Goal: Check status: Check status

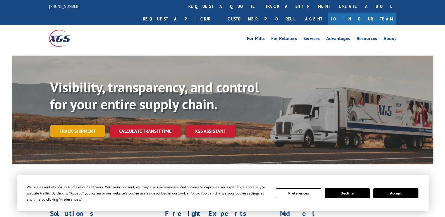
click at [76, 125] on link "Track shipment" at bounding box center [77, 131] width 55 height 12
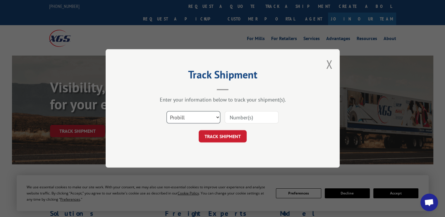
click at [209, 117] on select "Select category... Probill BOL PO" at bounding box center [193, 117] width 54 height 12
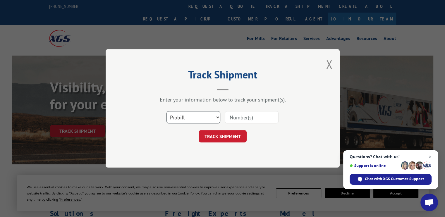
select select "bol"
click at [166, 111] on select "Select category... Probill BOL PO" at bounding box center [193, 117] width 54 height 12
click at [247, 114] on input at bounding box center [252, 117] width 54 height 12
type input "7080136"
click button "TRACK SHIPMENT" at bounding box center [223, 136] width 48 height 12
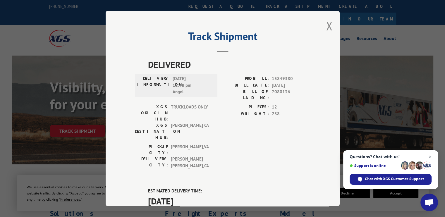
click at [28, 80] on div "Track Shipment DELIVERED DELIVERY INFORMATION: [DATE] 12:48 pm [PERSON_NAME]: 1…" at bounding box center [222, 108] width 445 height 217
click at [328, 26] on button "Close modal" at bounding box center [329, 25] width 6 height 15
